Goal: Check status

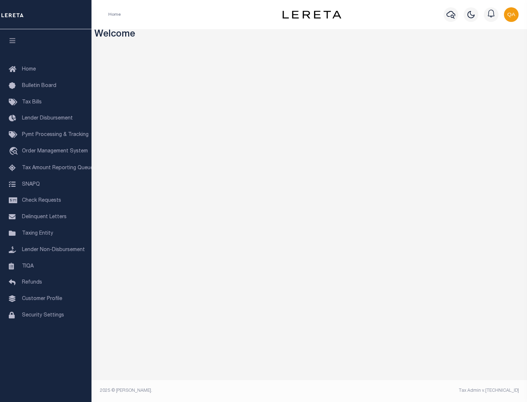
click at [46, 201] on span "Check Requests" at bounding box center [41, 200] width 39 height 5
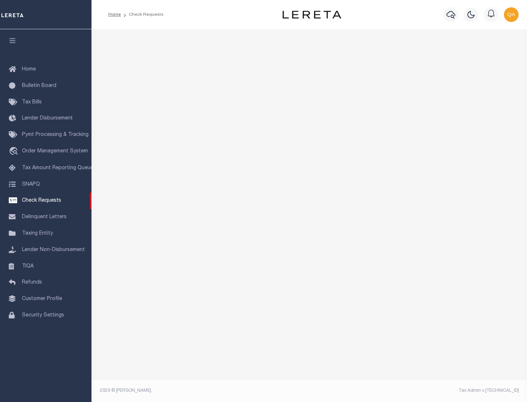
select select "50"
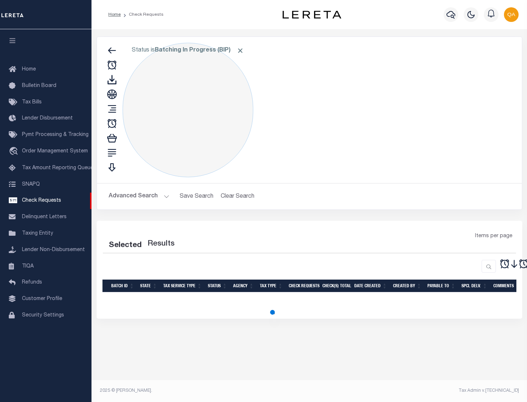
select select "50"
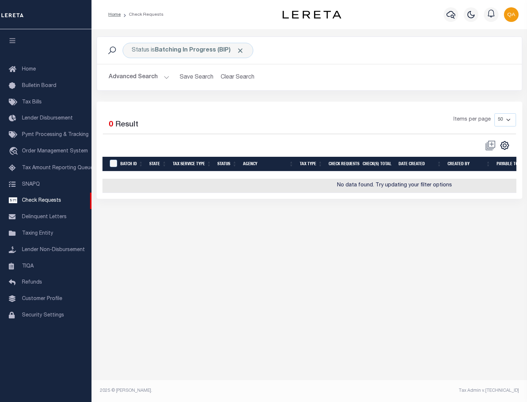
click at [240, 50] on span "Click to Remove" at bounding box center [240, 51] width 8 height 8
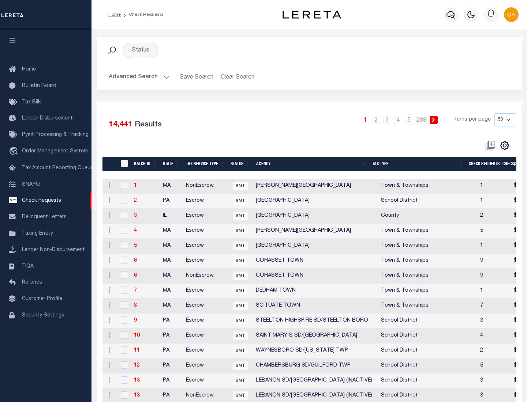
scroll to position [352, 0]
